Goal: Find specific page/section: Find specific page/section

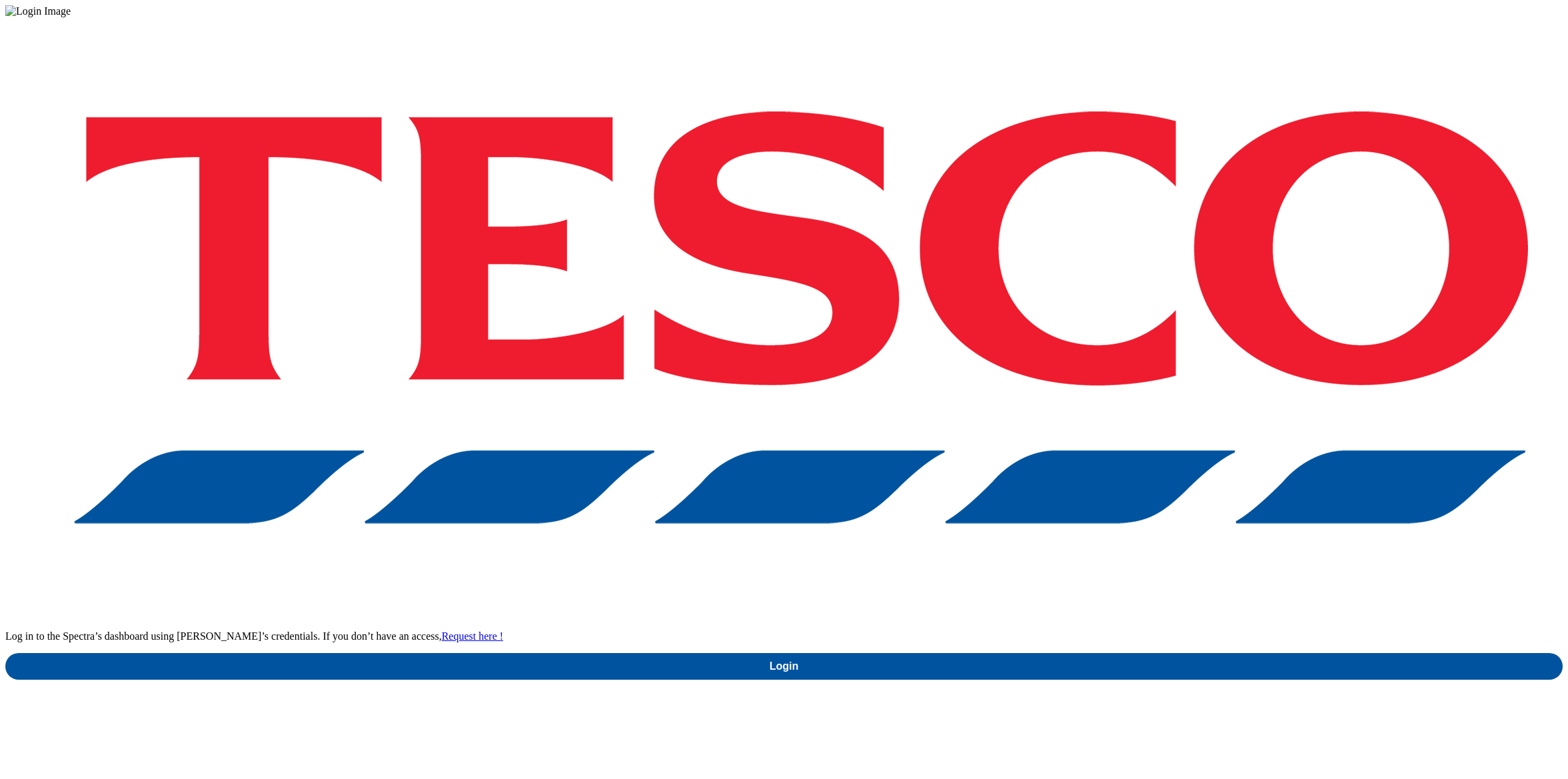
click at [1145, 454] on div "Log in to the Spectra’s dashboard using [PERSON_NAME]’s credentials. If you don…" at bounding box center [784, 349] width 1558 height 663
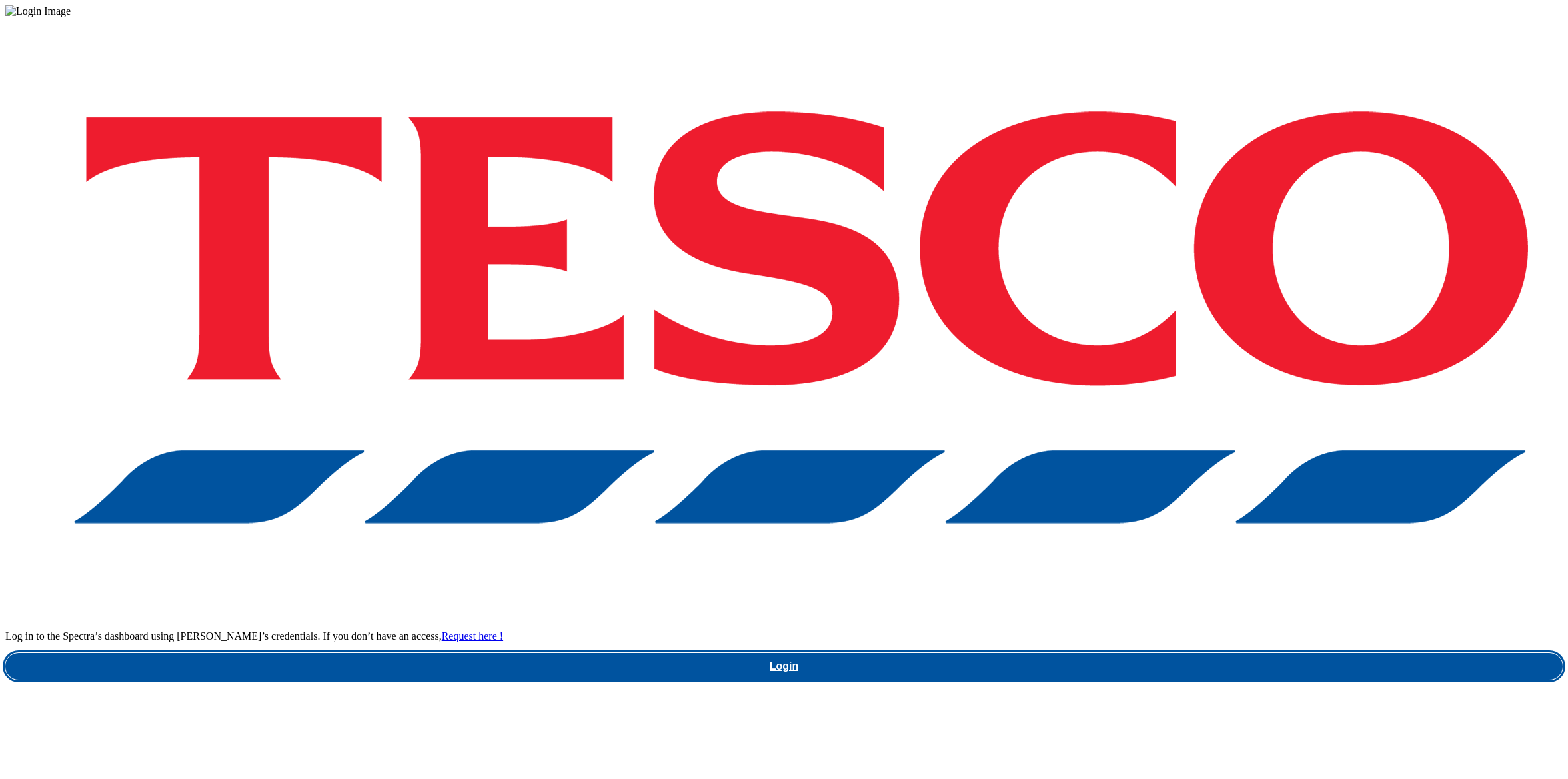
click at [1143, 653] on link "Login" at bounding box center [784, 666] width 1558 height 27
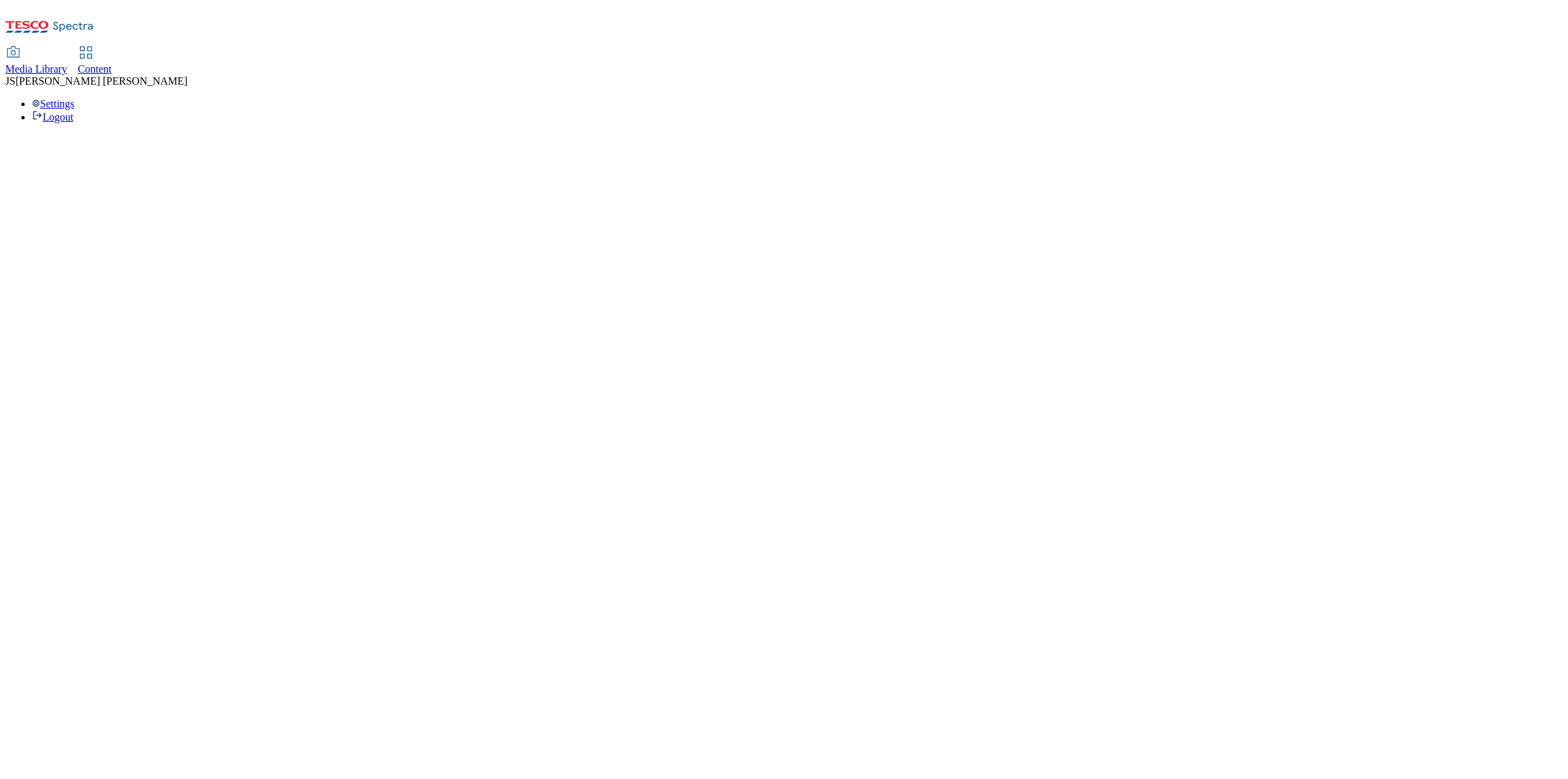
select select "flare-homepage"
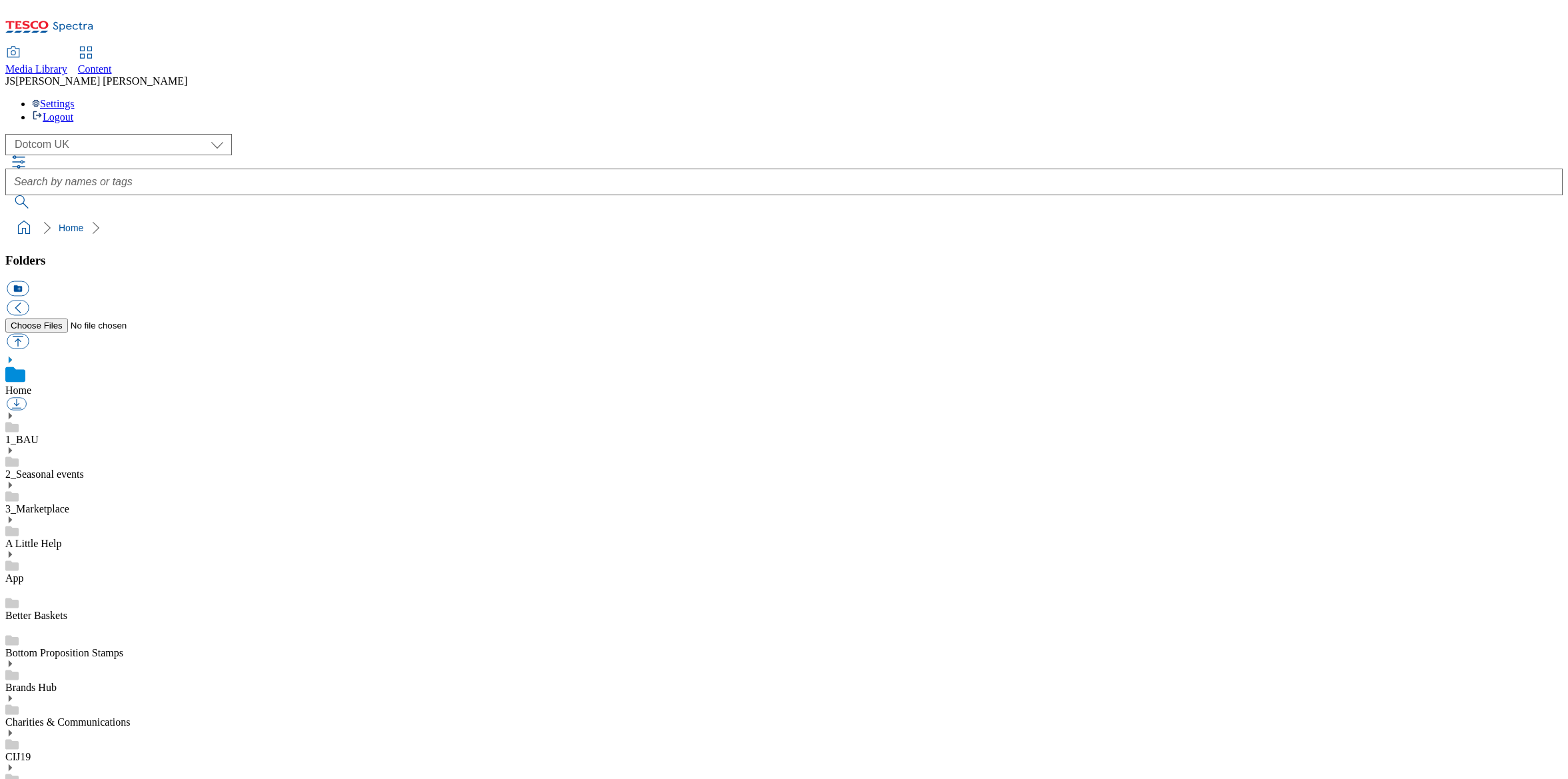
scroll to position [2, 0]
select select "flare-homepage"
click at [112, 63] on span "Content" at bounding box center [94, 68] width 34 height 11
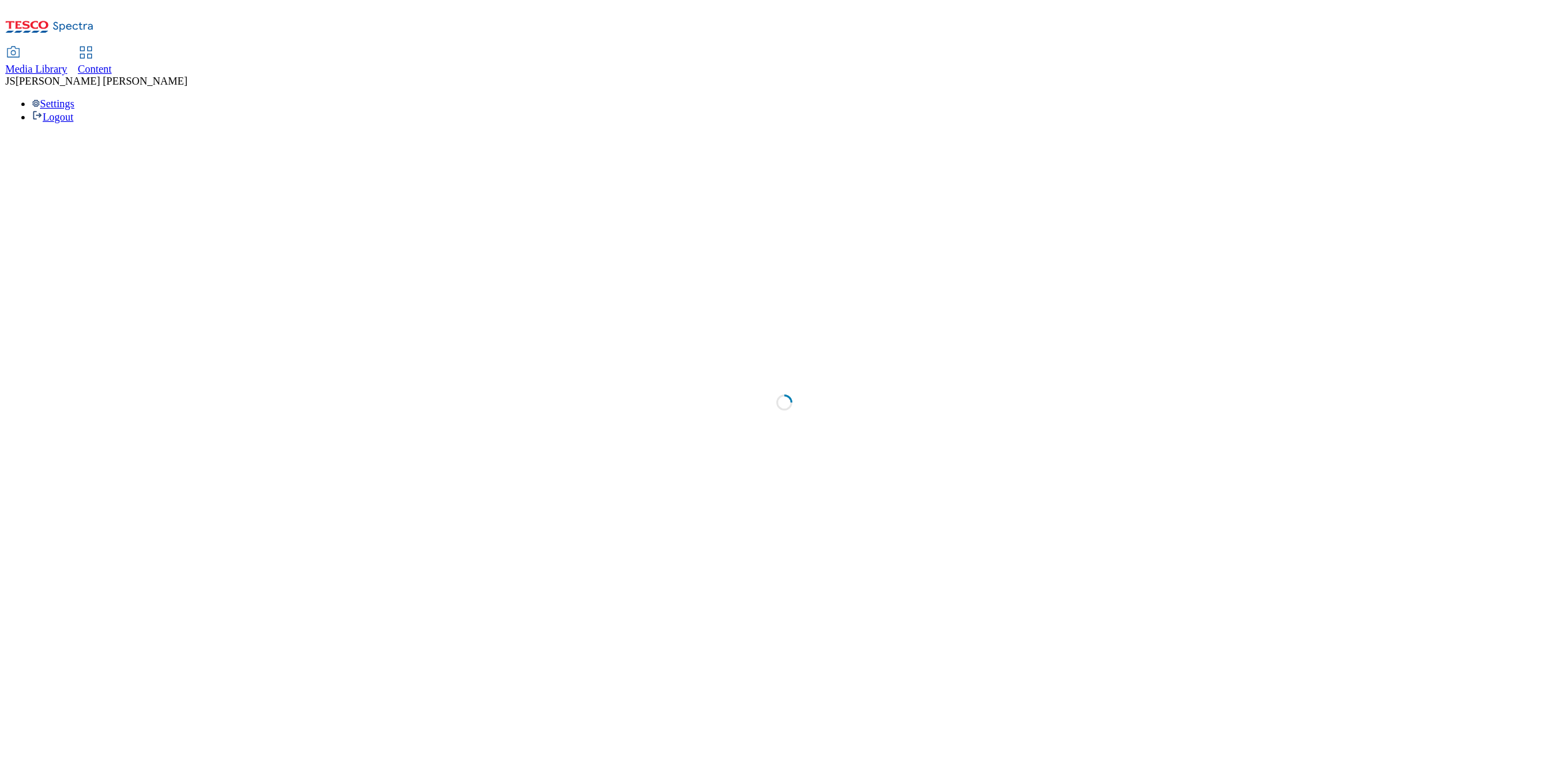
select select "phones-uk"
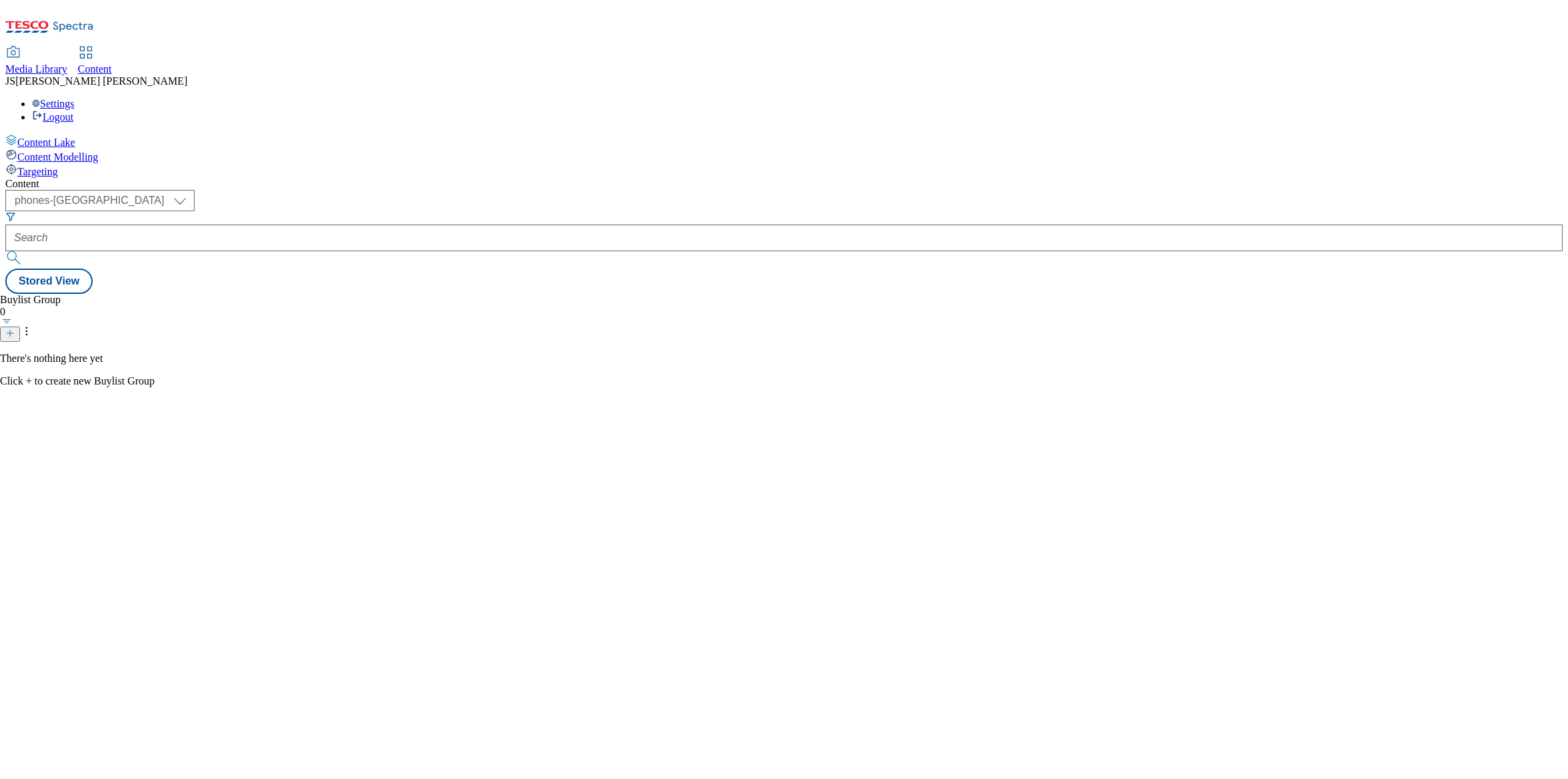
click at [67, 63] on span "Media Library" at bounding box center [35, 68] width 62 height 11
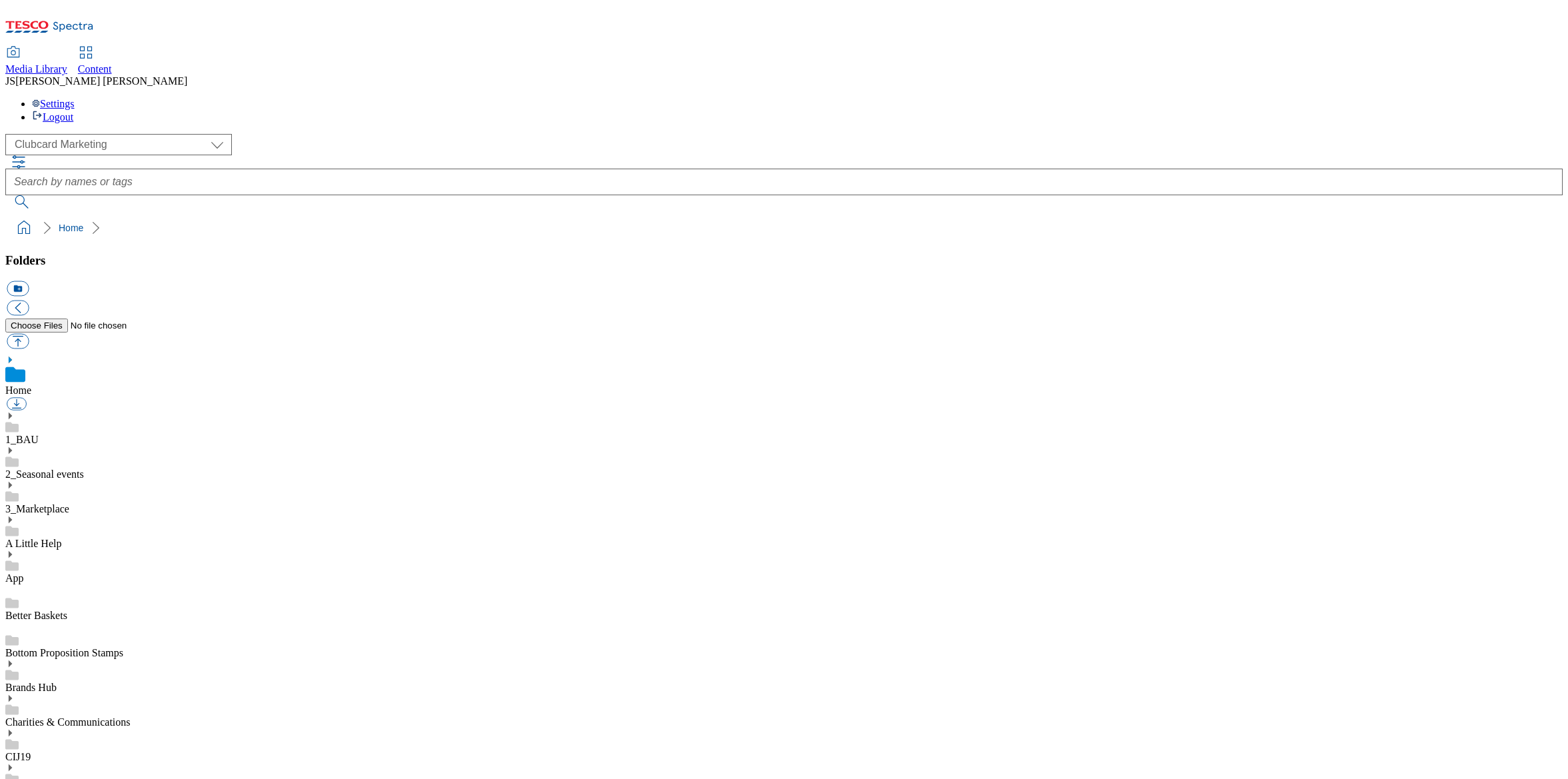
scroll to position [2, 0]
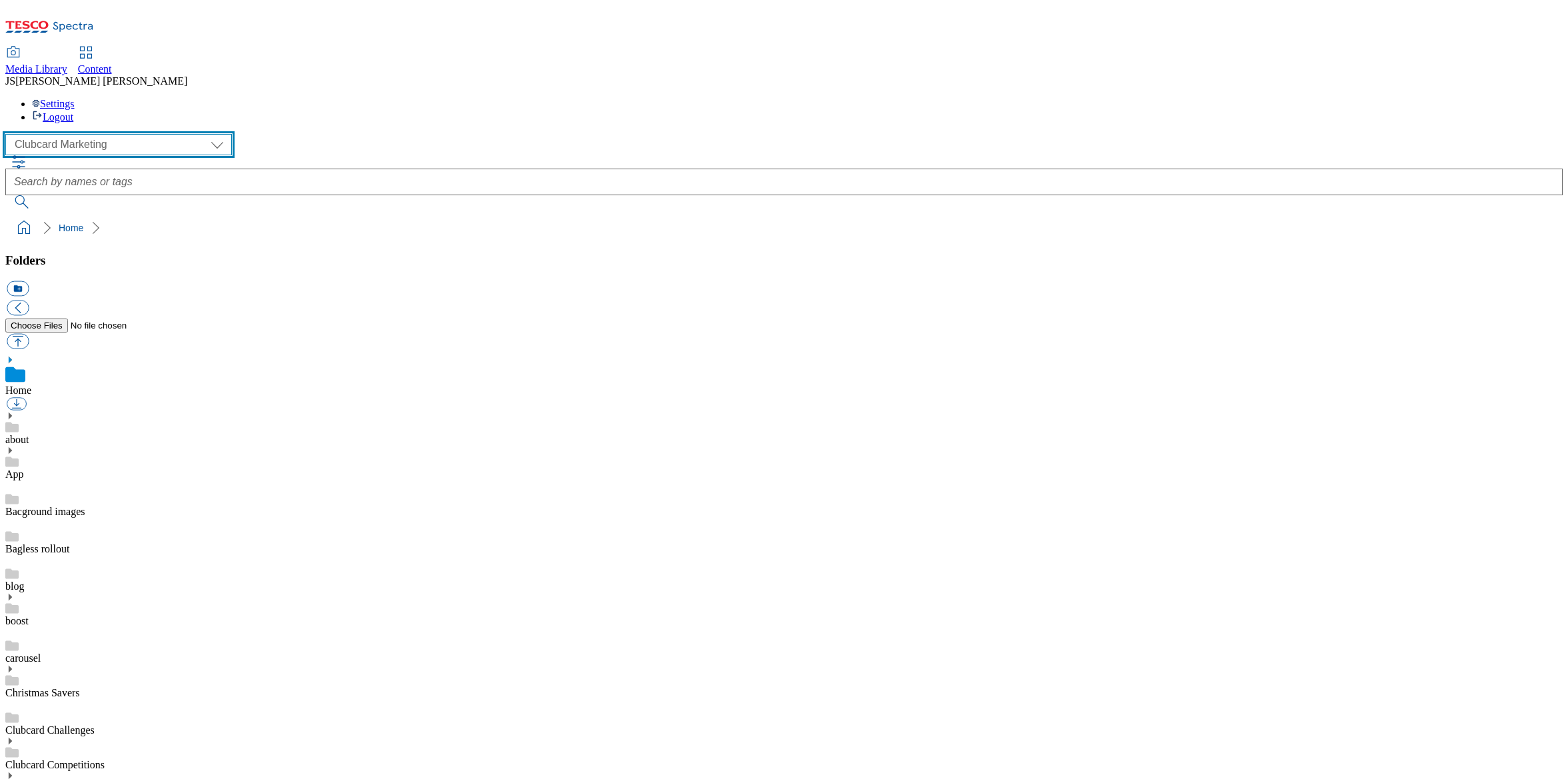
click at [70, 134] on select "Clubcard Marketing Dotcom UK GHS Marketing UK GHS ROI iGHS Marketing CE MCA CZ …" at bounding box center [118, 144] width 227 height 21
select select "flare-ghs-mktg"
click at [9, 134] on select "Clubcard Marketing Dotcom UK GHS Marketing UK GHS ROI iGHS Marketing CE MCA CZ …" at bounding box center [118, 144] width 227 height 21
